Goal: Browse casually

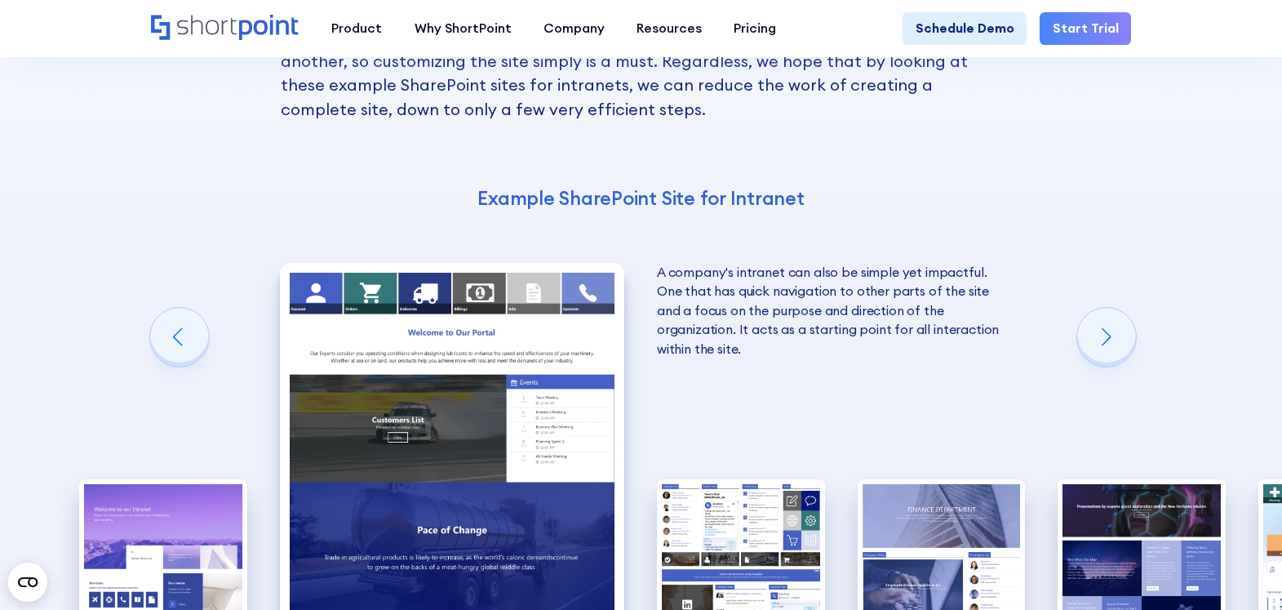
scroll to position [2333, 0]
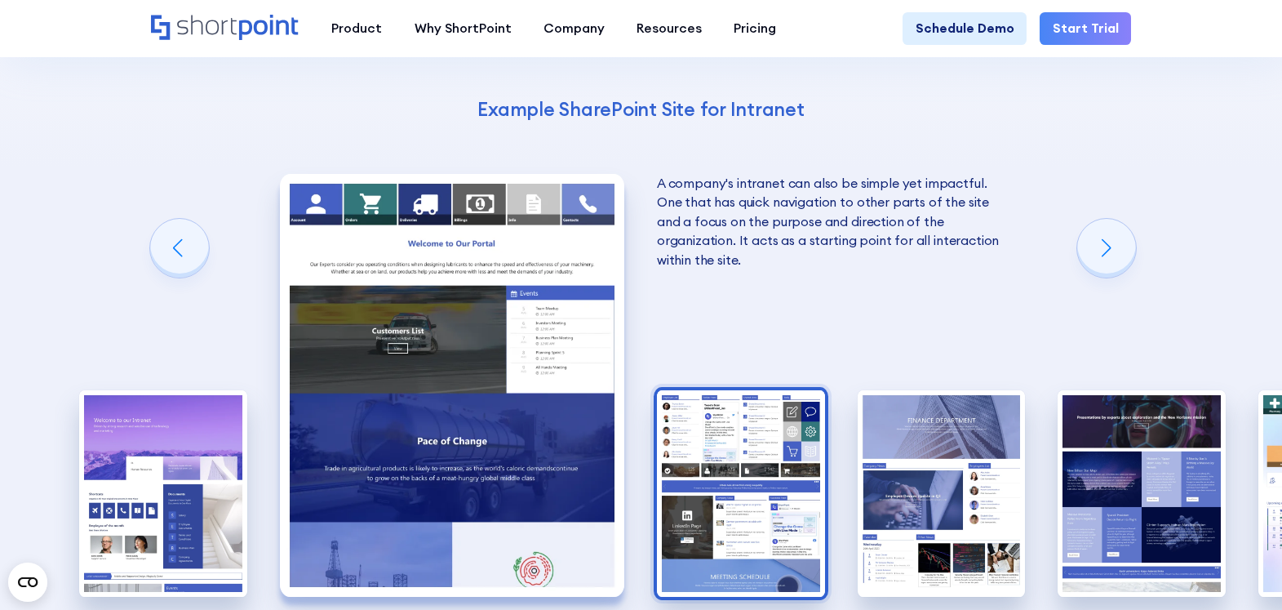
click at [680, 390] on img "3 / 10" at bounding box center [741, 493] width 168 height 207
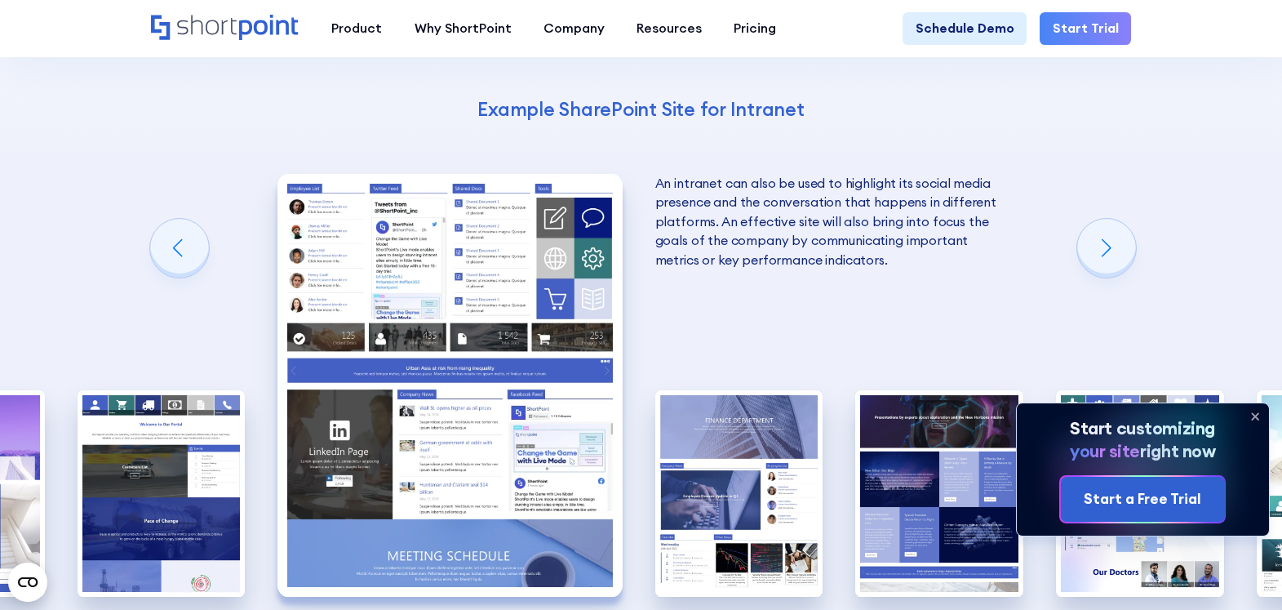
click at [680, 390] on img "4 / 10" at bounding box center [739, 493] width 168 height 207
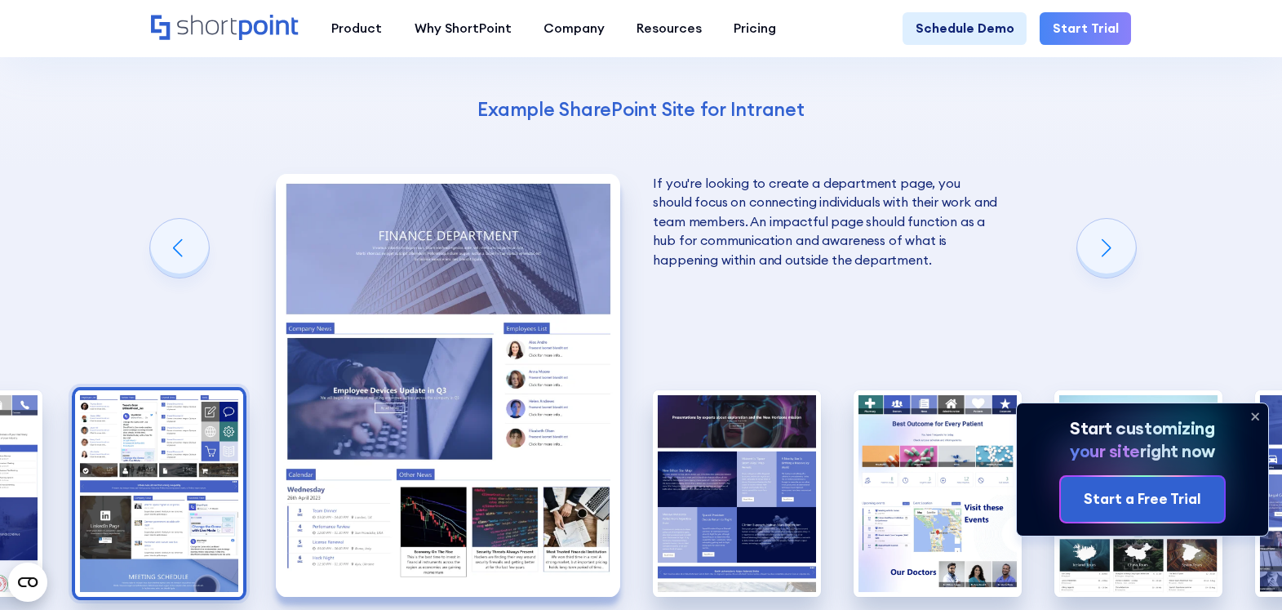
click at [223, 416] on img "3 / 10" at bounding box center [159, 493] width 168 height 207
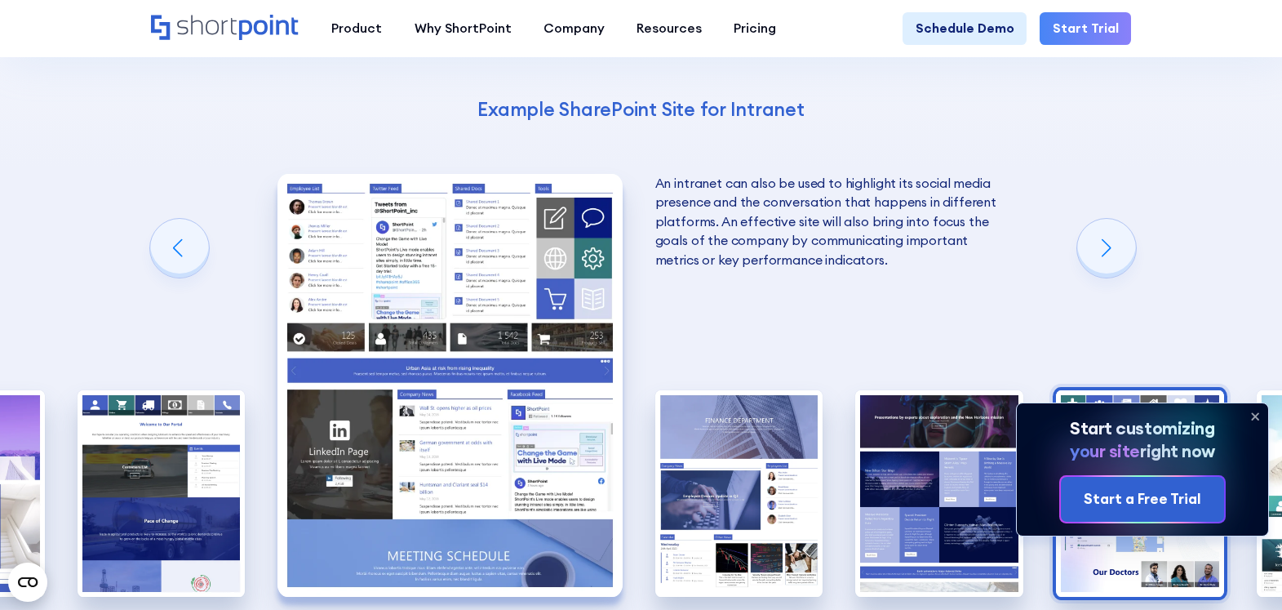
click at [1105, 390] on img "6 / 10" at bounding box center [1140, 493] width 168 height 207
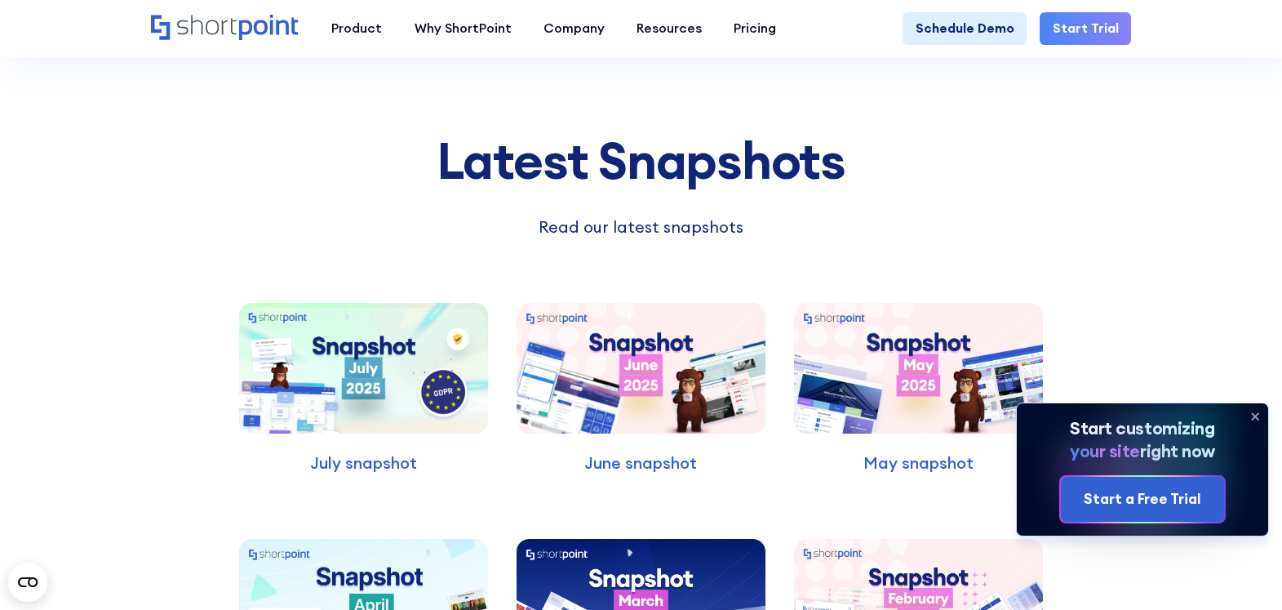
scroll to position [4156, 0]
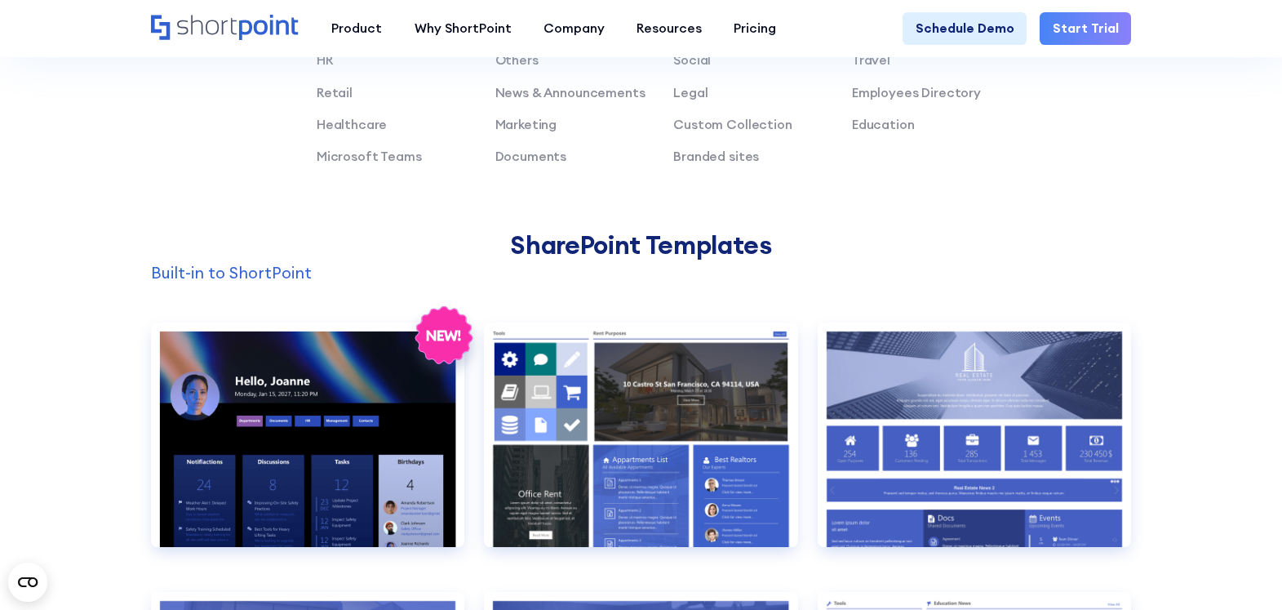
scroll to position [401, 0]
